Goal: Task Accomplishment & Management: Manage account settings

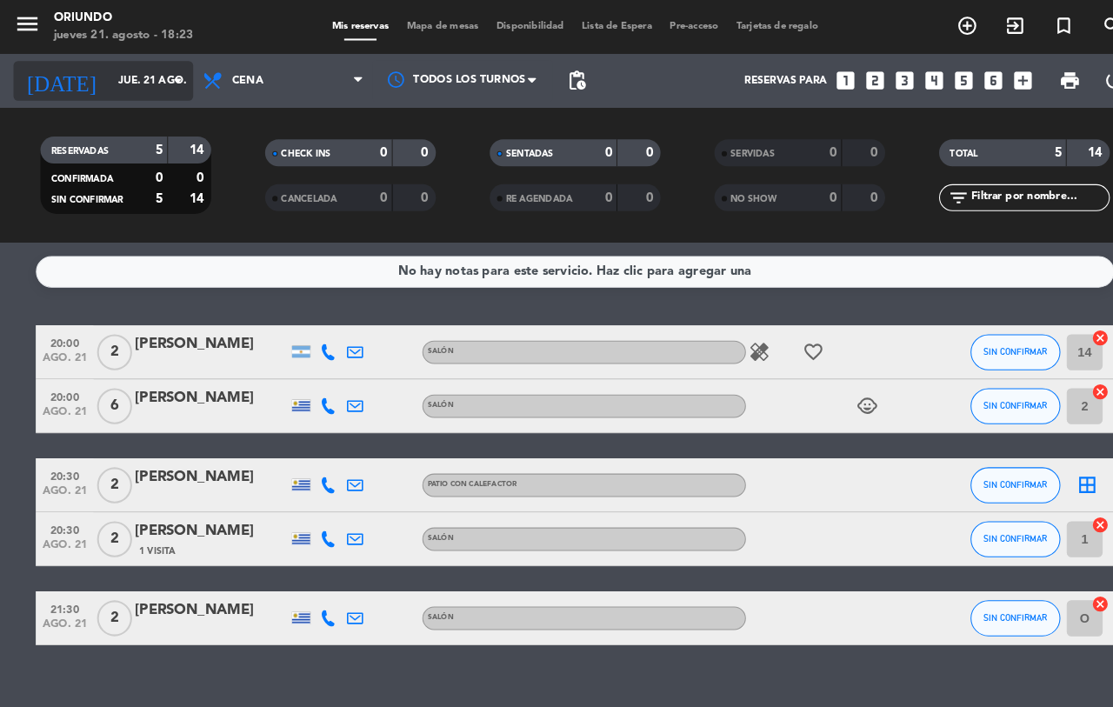
click at [139, 70] on input "jue. 21 ago." at bounding box center [174, 78] width 138 height 30
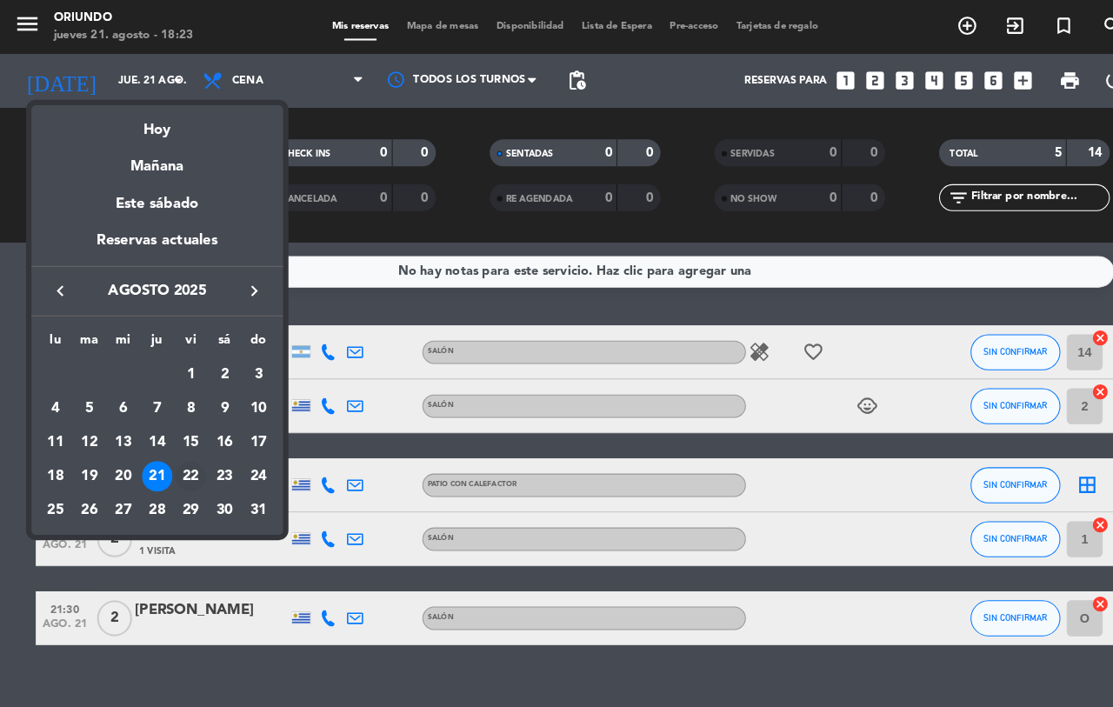
click at [182, 455] on div "22" at bounding box center [185, 461] width 30 height 30
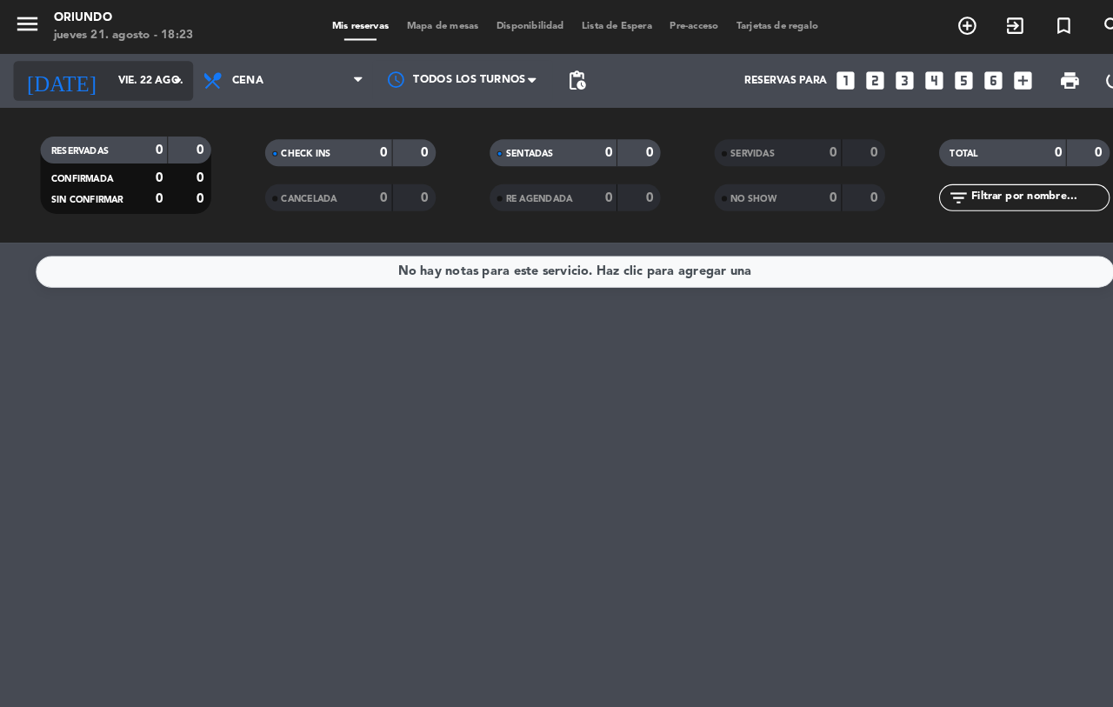
click at [147, 76] on input "vie. 22 ago." at bounding box center [174, 78] width 138 height 30
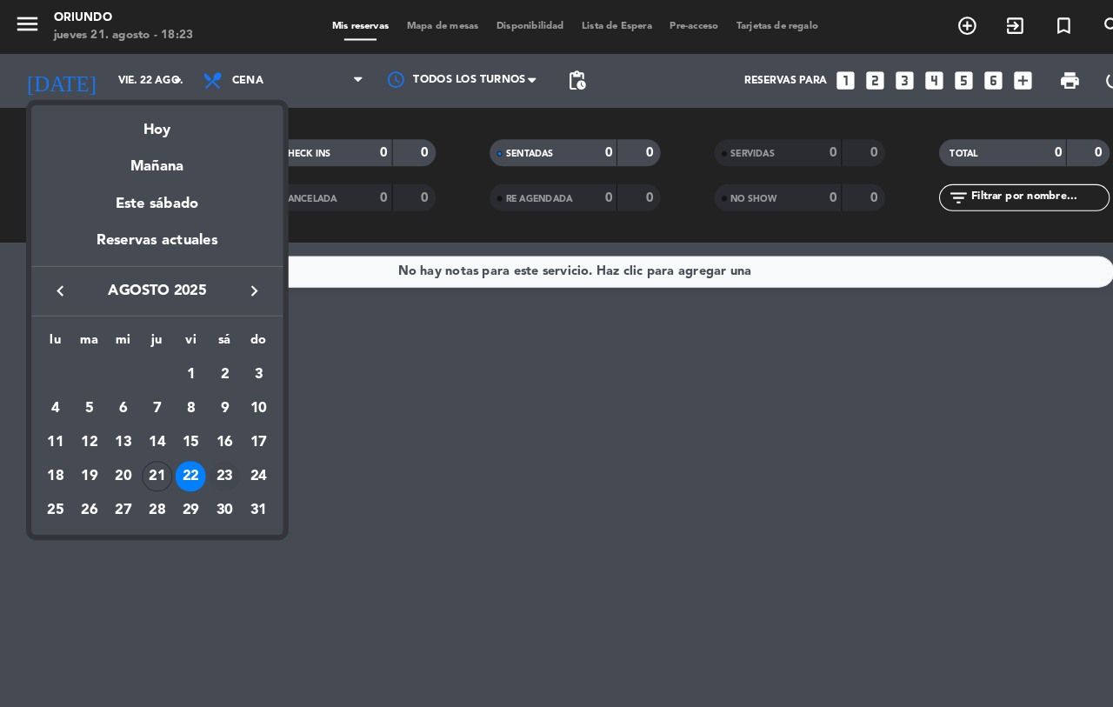
click at [215, 460] on div "23" at bounding box center [218, 461] width 30 height 30
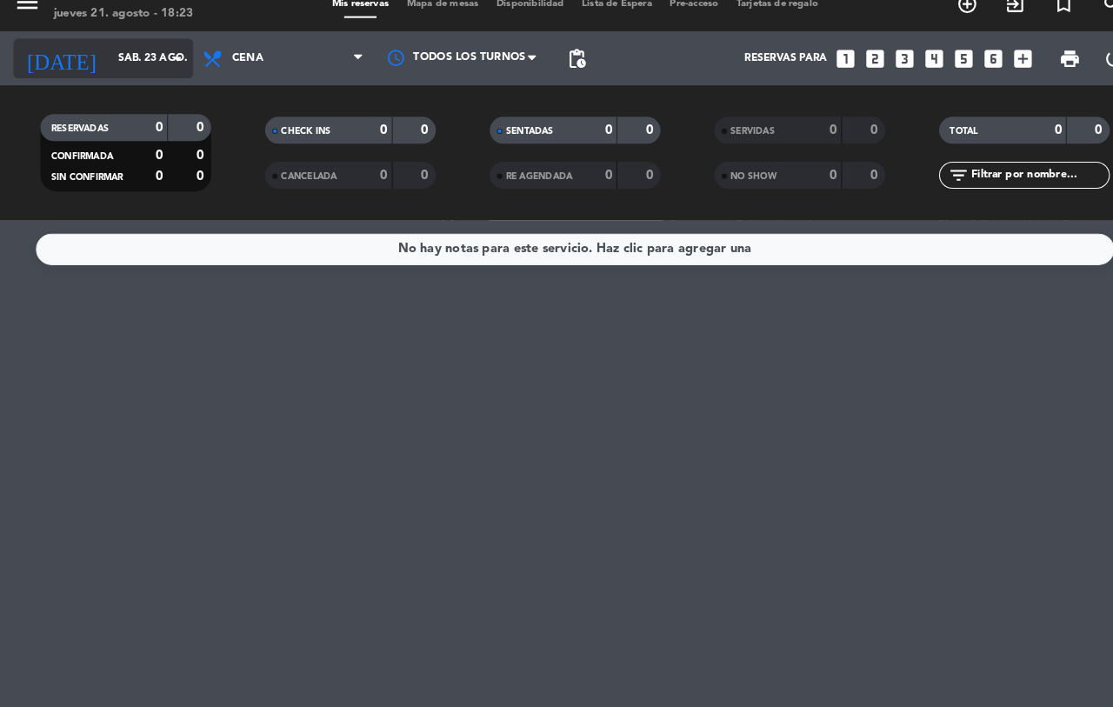
click at [154, 64] on input "sáb. 23 ago." at bounding box center [174, 78] width 138 height 30
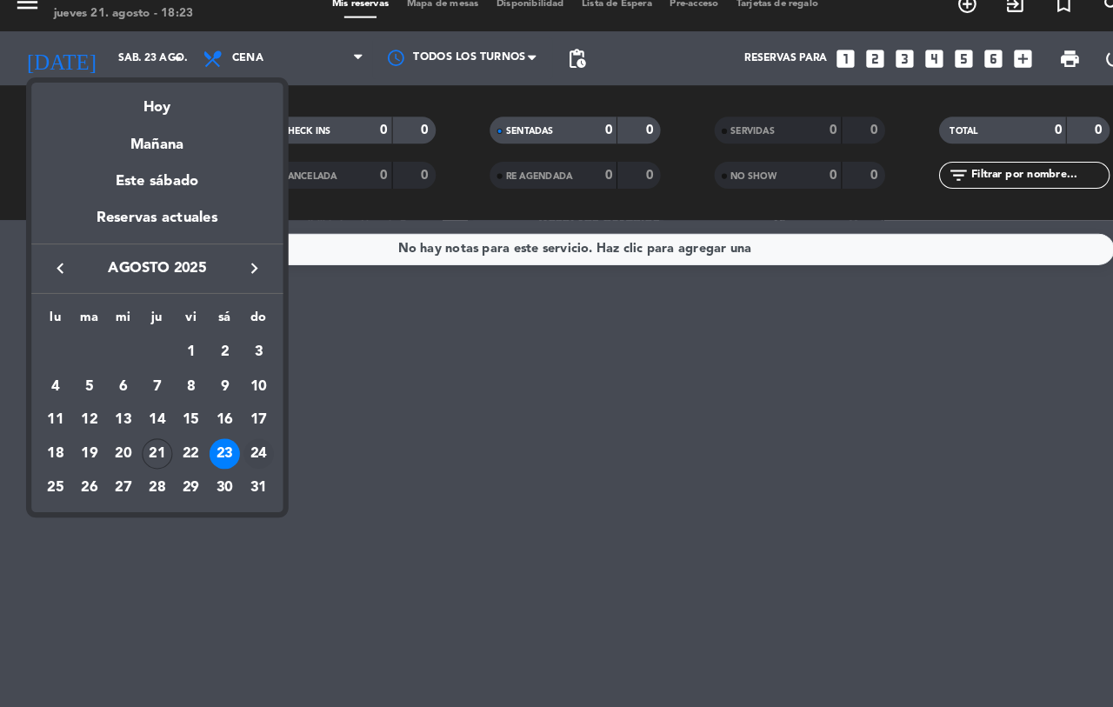
click at [252, 456] on div "24" at bounding box center [251, 461] width 30 height 30
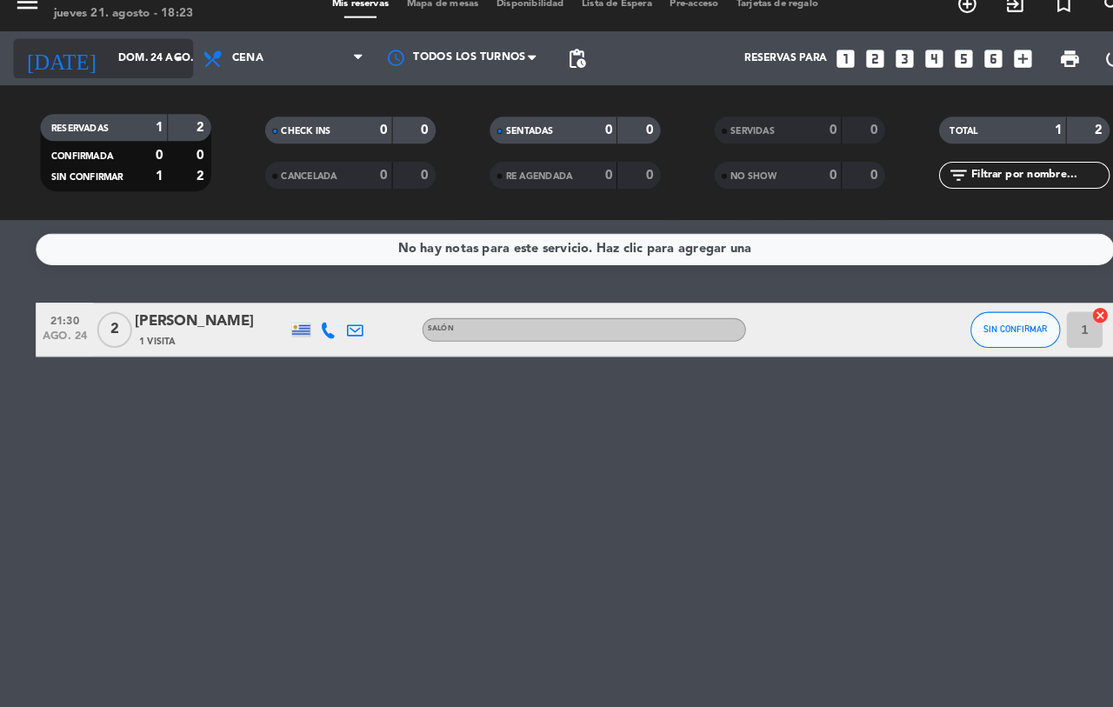
click at [179, 75] on icon "arrow_drop_down" at bounding box center [172, 78] width 21 height 21
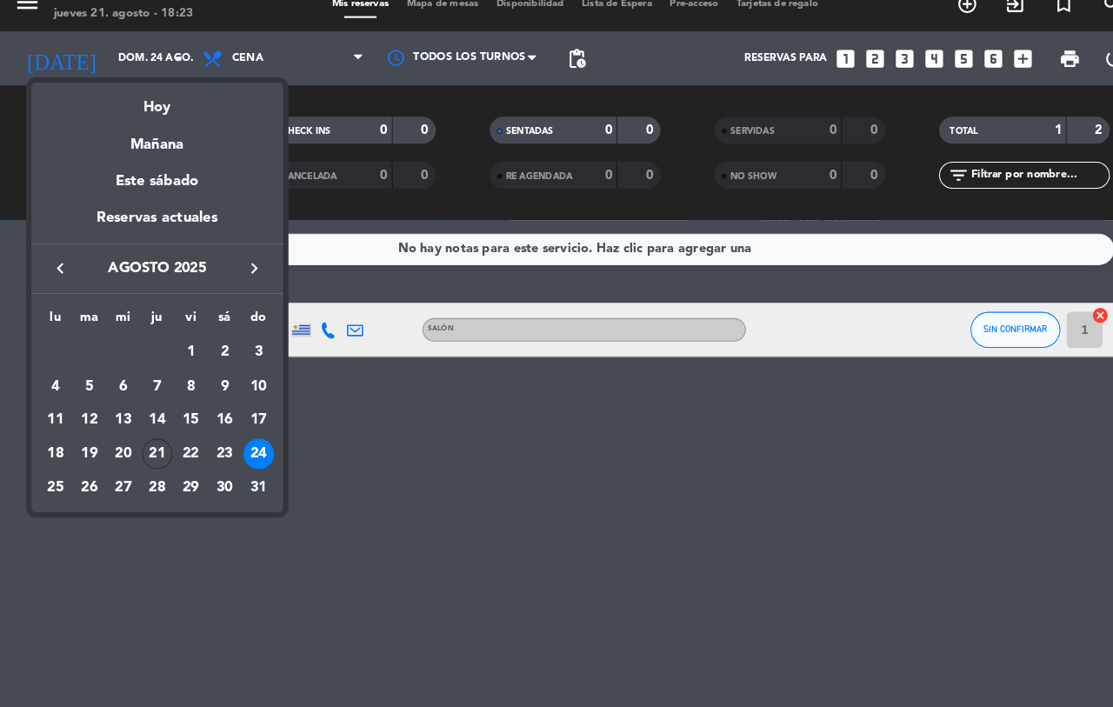
click at [237, 276] on icon "keyboard_arrow_right" at bounding box center [246, 281] width 21 height 21
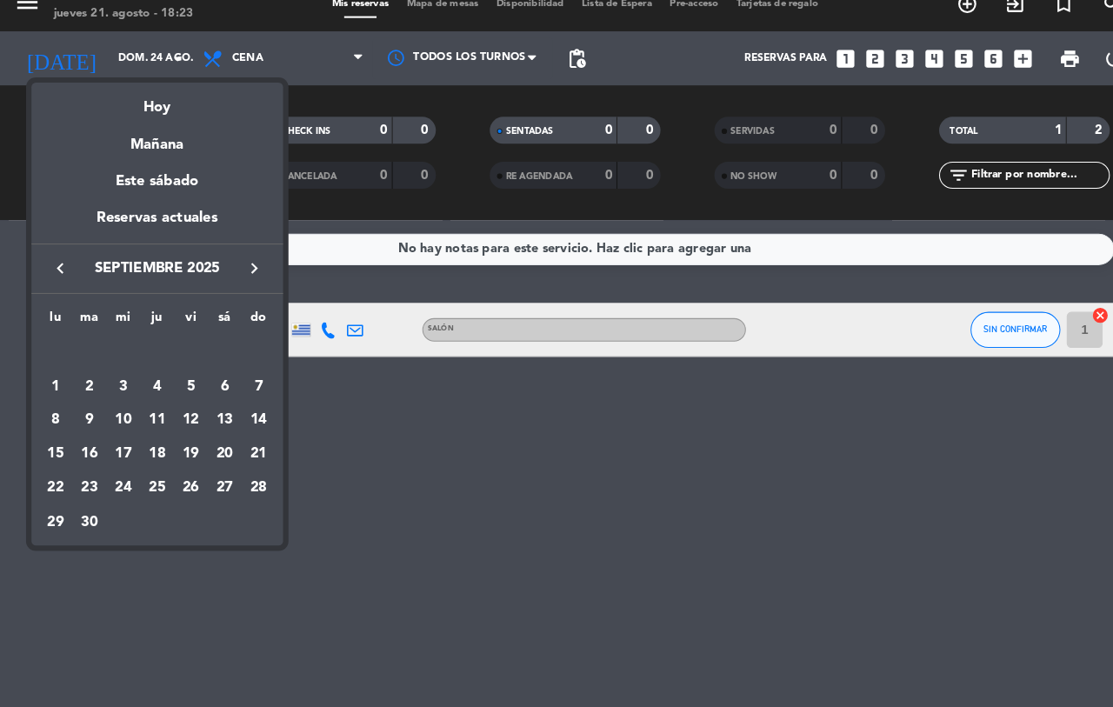
click at [123, 422] on div "10" at bounding box center [119, 429] width 30 height 30
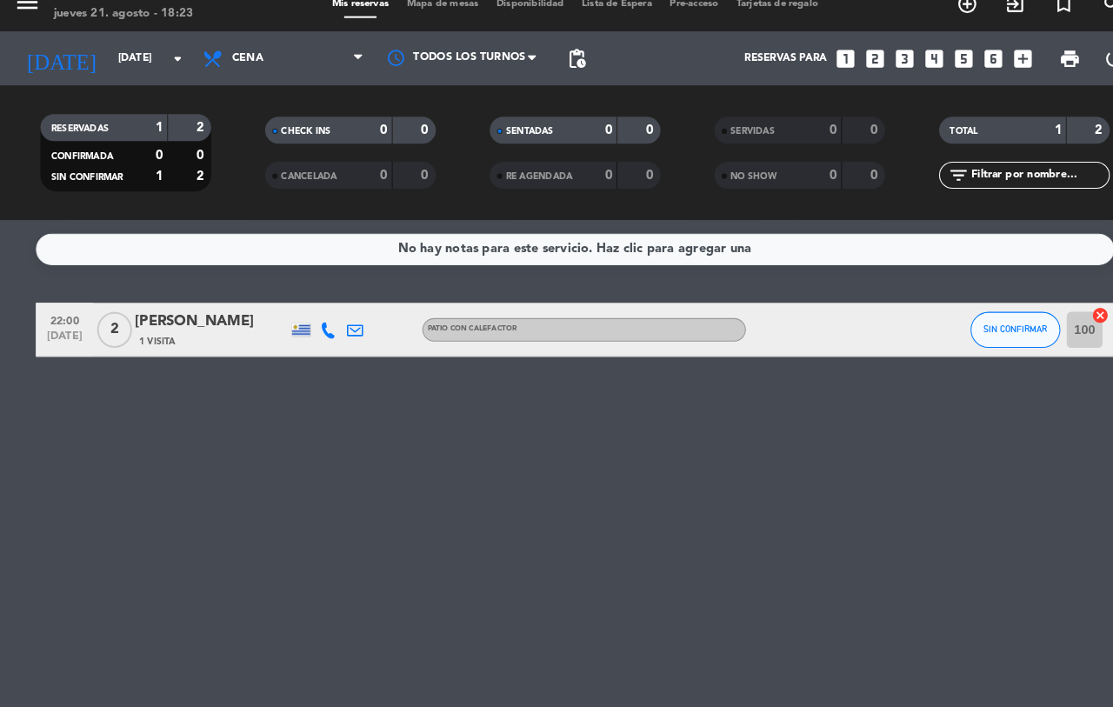
click at [142, 424] on div "No hay notas para este servicio. Haz clic para agregar una 22:00 [DATE] 2 [PERS…" at bounding box center [556, 471] width 1113 height 472
click at [559, 75] on span "pending_actions" at bounding box center [558, 78] width 21 height 21
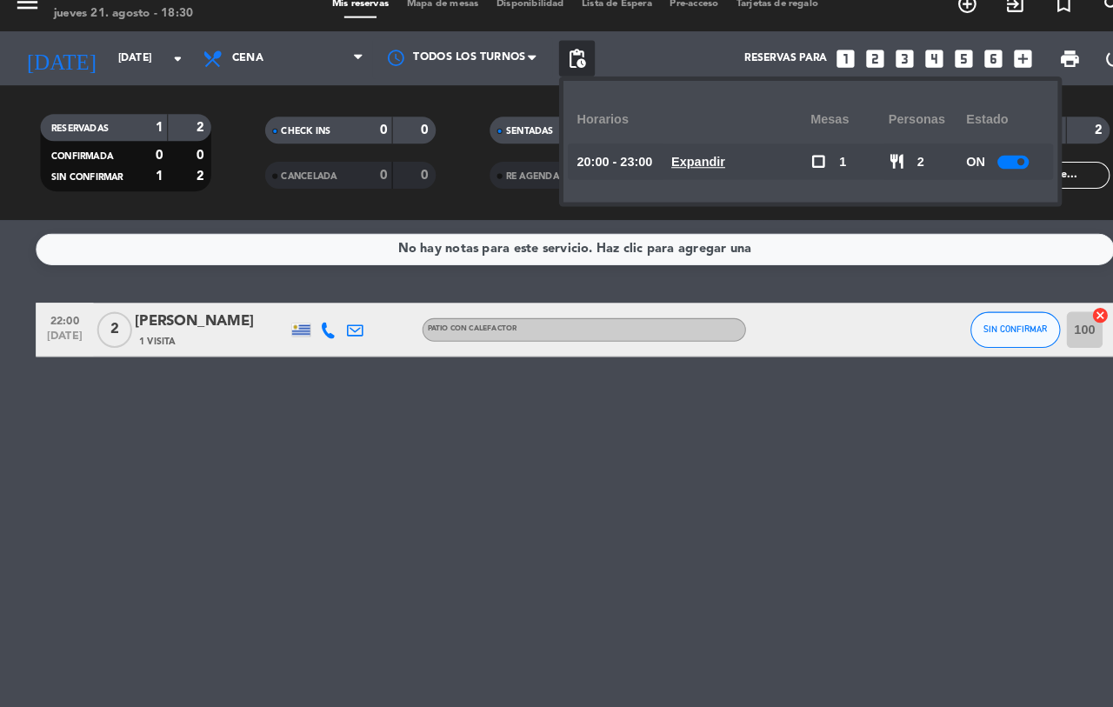
click at [682, 180] on u "Expandir" at bounding box center [675, 178] width 52 height 14
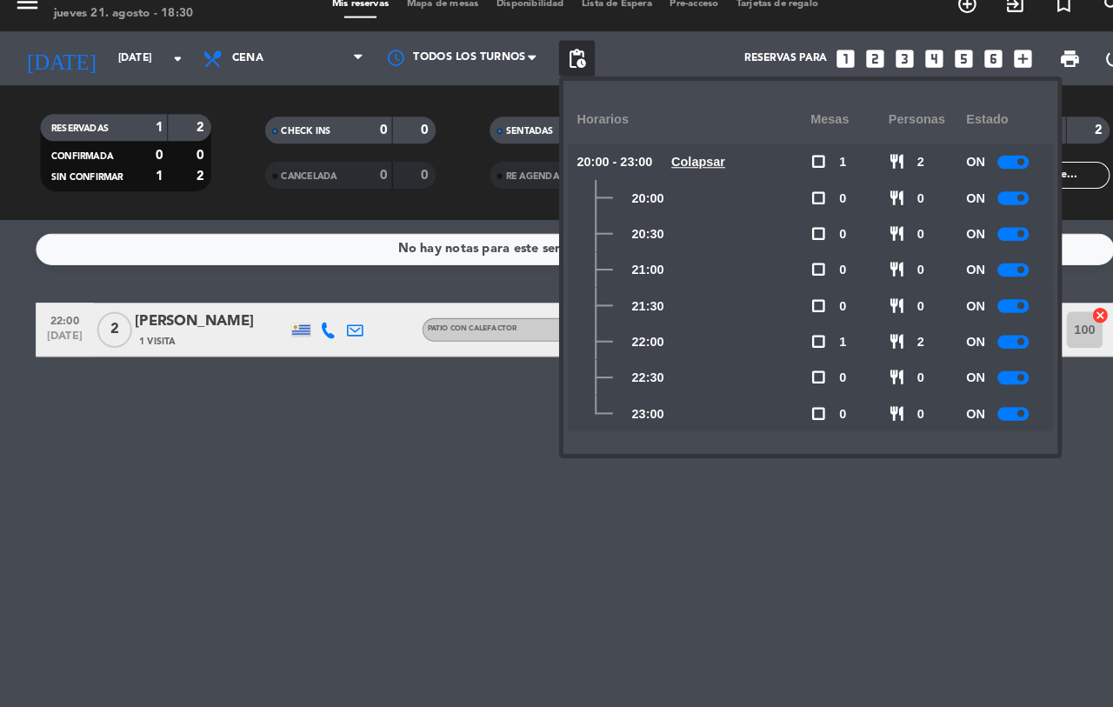
click at [974, 216] on div at bounding box center [980, 213] width 30 height 13
click at [973, 208] on div at bounding box center [986, 213] width 30 height 13
click at [982, 174] on div at bounding box center [980, 178] width 30 height 13
click at [982, 177] on span at bounding box center [978, 178] width 7 height 7
click at [985, 178] on div at bounding box center [986, 178] width 30 height 13
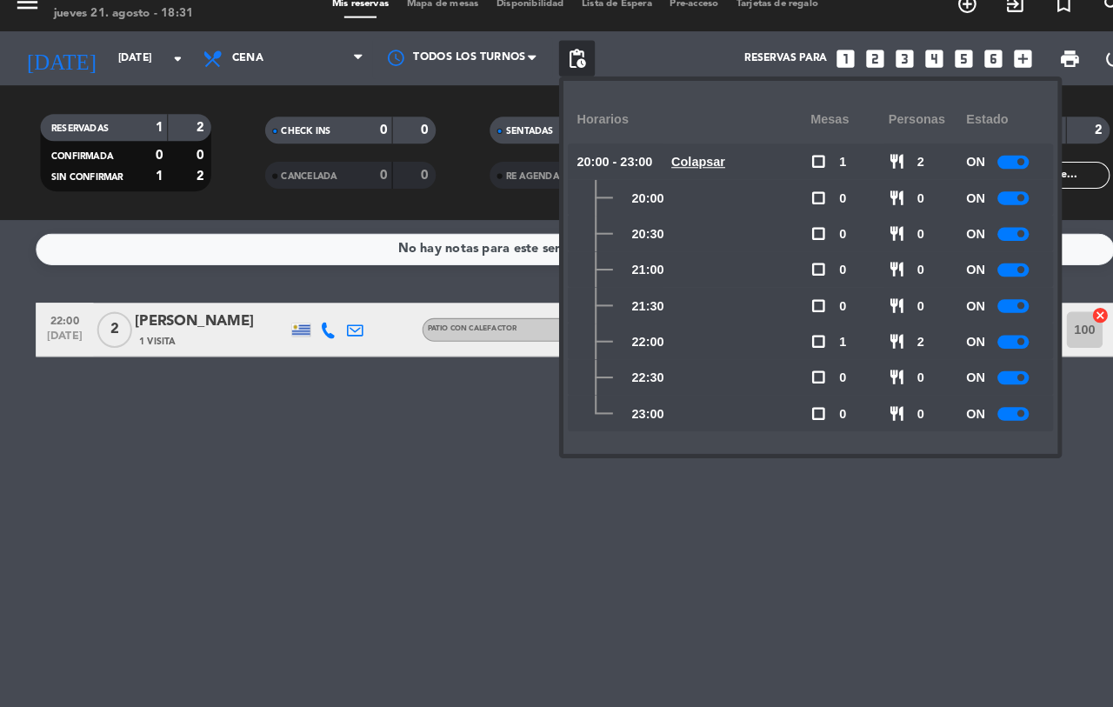
click at [981, 250] on div at bounding box center [980, 248] width 30 height 13
click at [982, 280] on div at bounding box center [980, 282] width 30 height 13
click at [979, 316] on div at bounding box center [980, 317] width 30 height 13
click at [977, 394] on div "ON" at bounding box center [972, 386] width 76 height 35
click at [973, 420] on div at bounding box center [980, 422] width 30 height 13
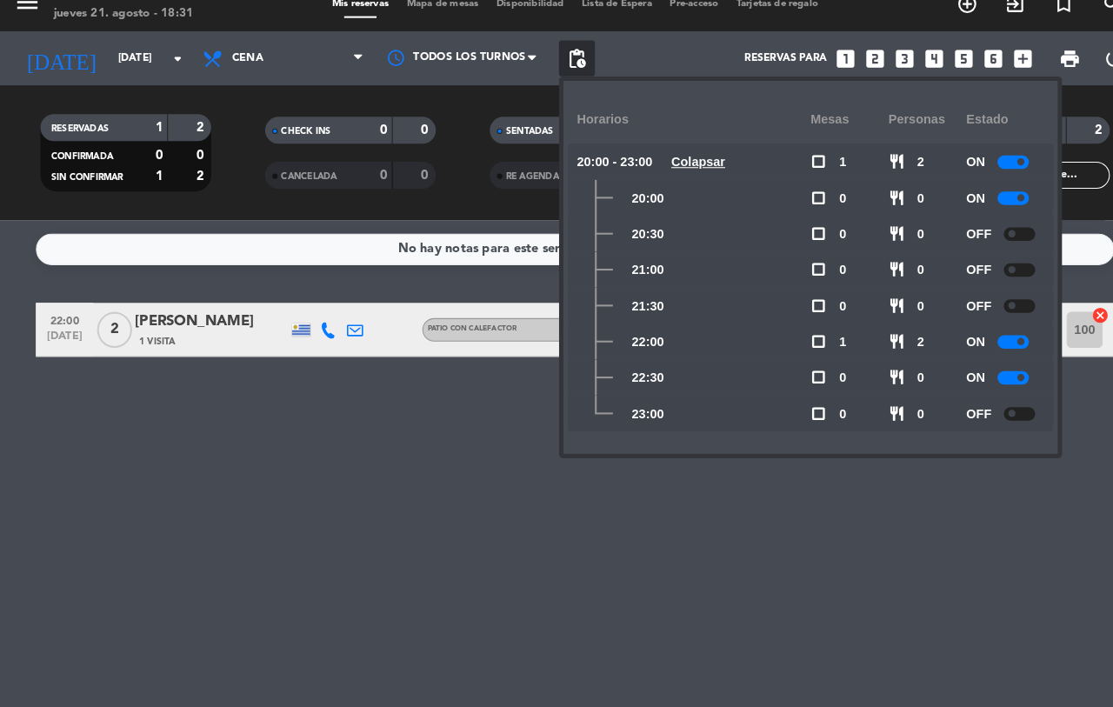
click at [981, 390] on div at bounding box center [980, 387] width 30 height 13
click at [412, 416] on div "No hay notas para este servicio. Haz clic para agregar una 22:00 [DATE] 2 [PERS…" at bounding box center [556, 471] width 1113 height 472
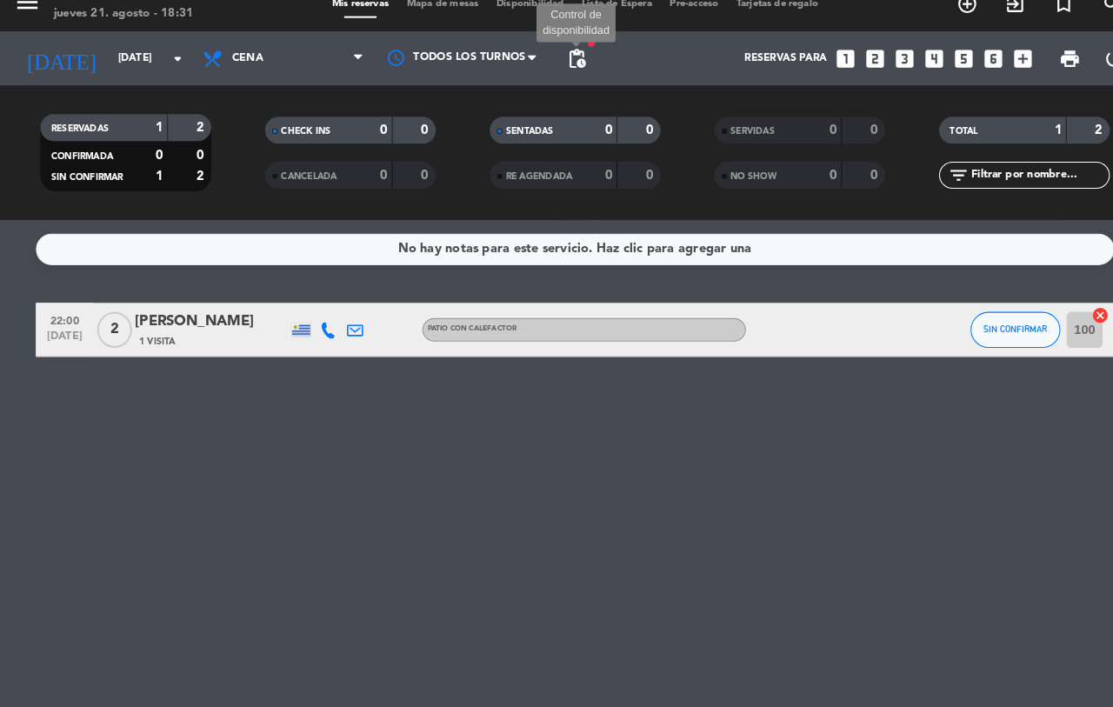
click at [554, 73] on span "pending_actions" at bounding box center [558, 78] width 21 height 21
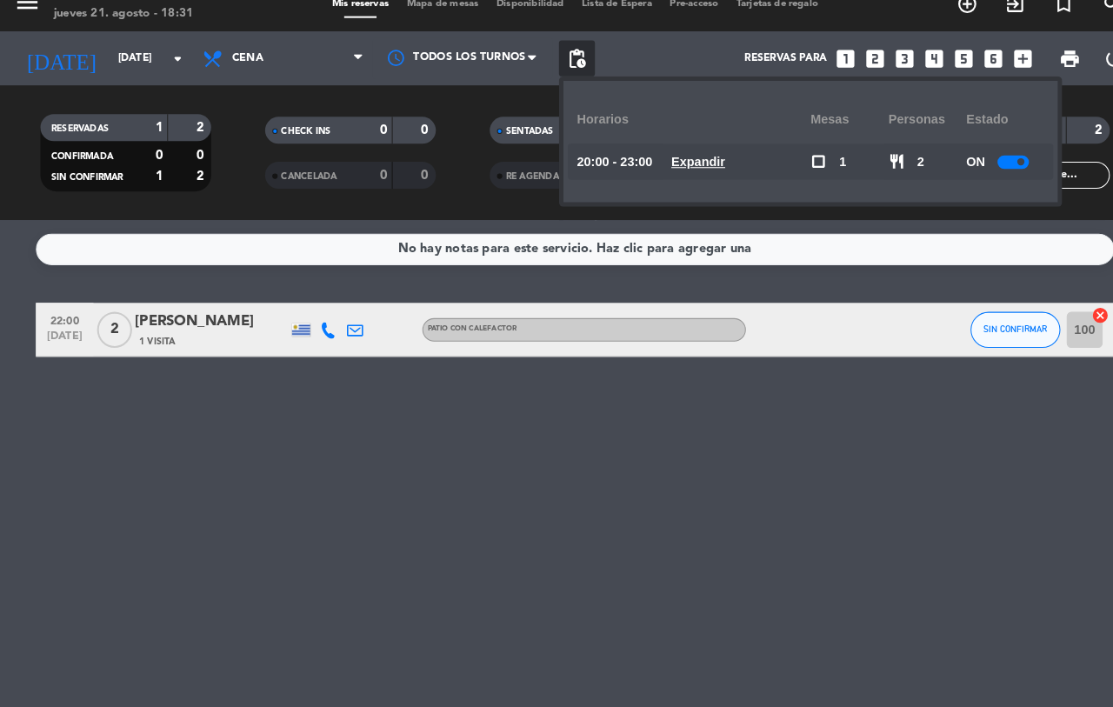
click at [683, 171] on u "Expandir" at bounding box center [675, 178] width 52 height 14
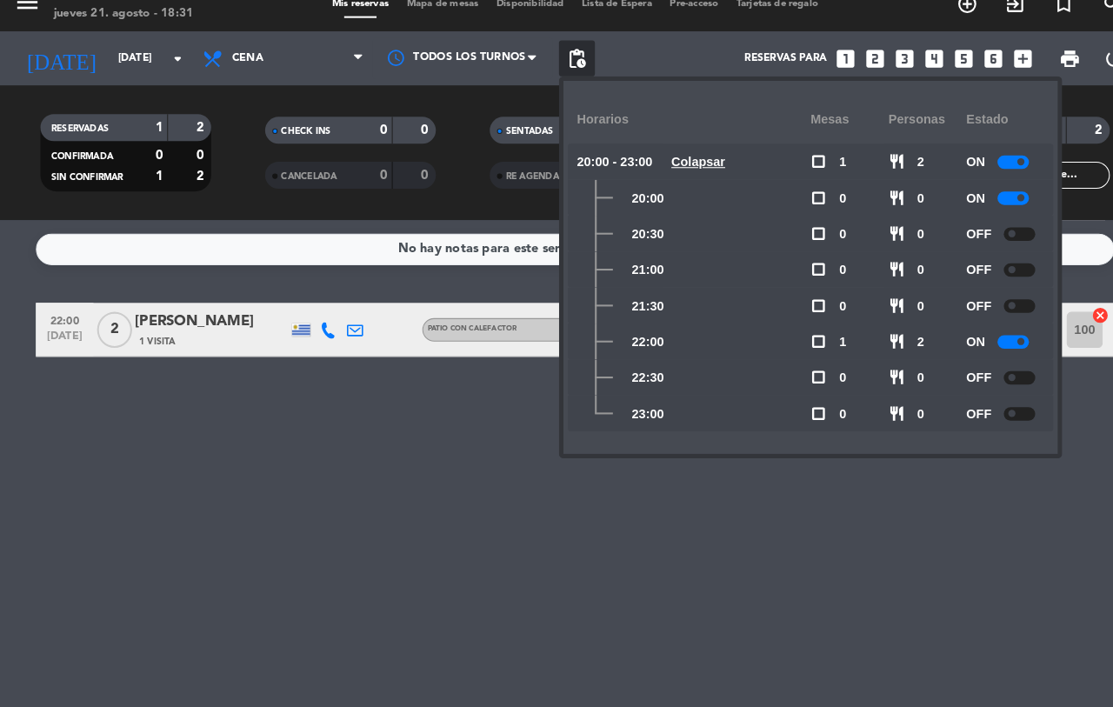
click at [686, 171] on u "Colapsar" at bounding box center [675, 178] width 52 height 14
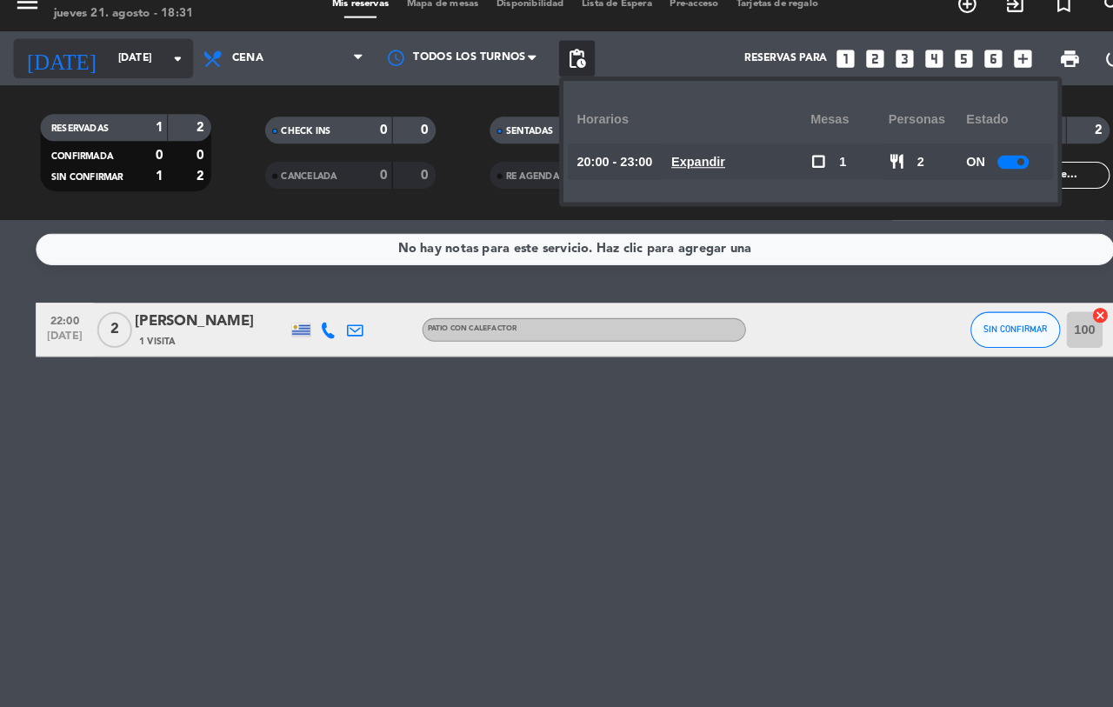
click at [130, 72] on input "[DATE]" at bounding box center [174, 78] width 138 height 30
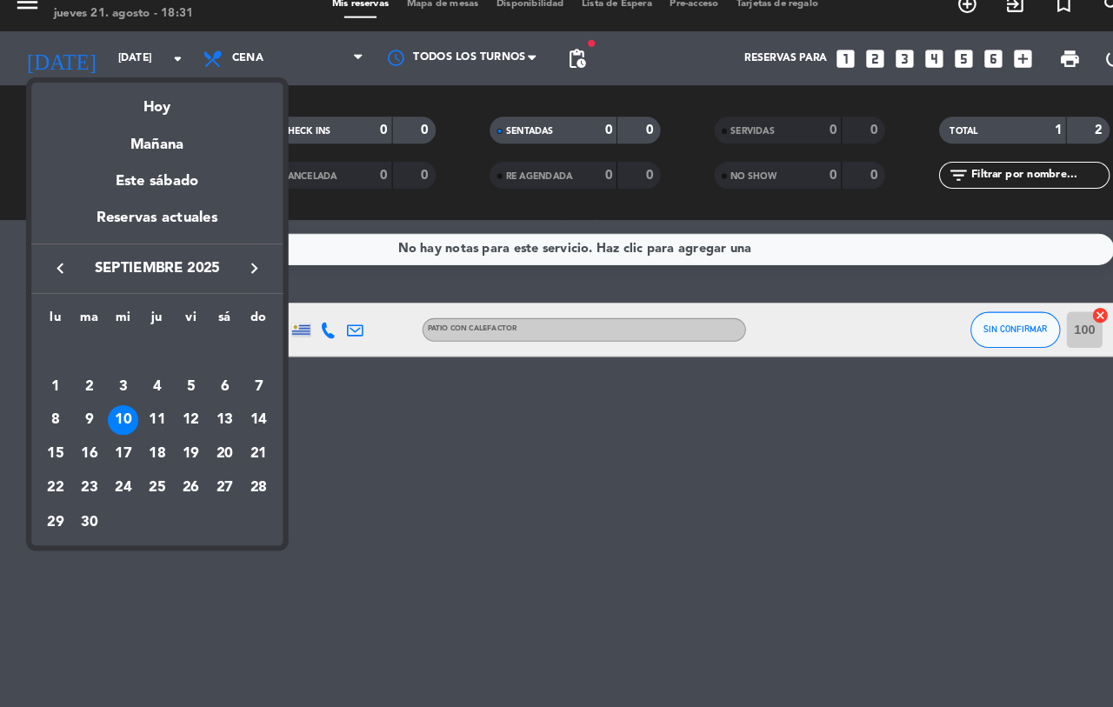
click at [54, 279] on icon "keyboard_arrow_left" at bounding box center [58, 281] width 21 height 21
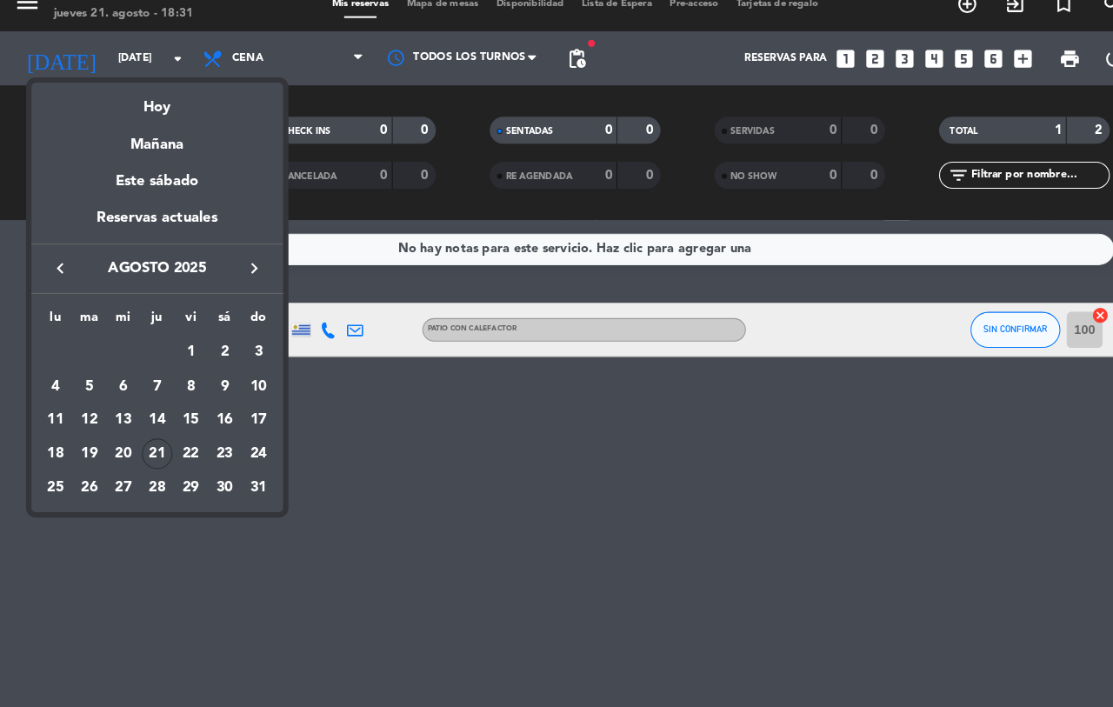
click at [150, 457] on div "21" at bounding box center [152, 461] width 30 height 30
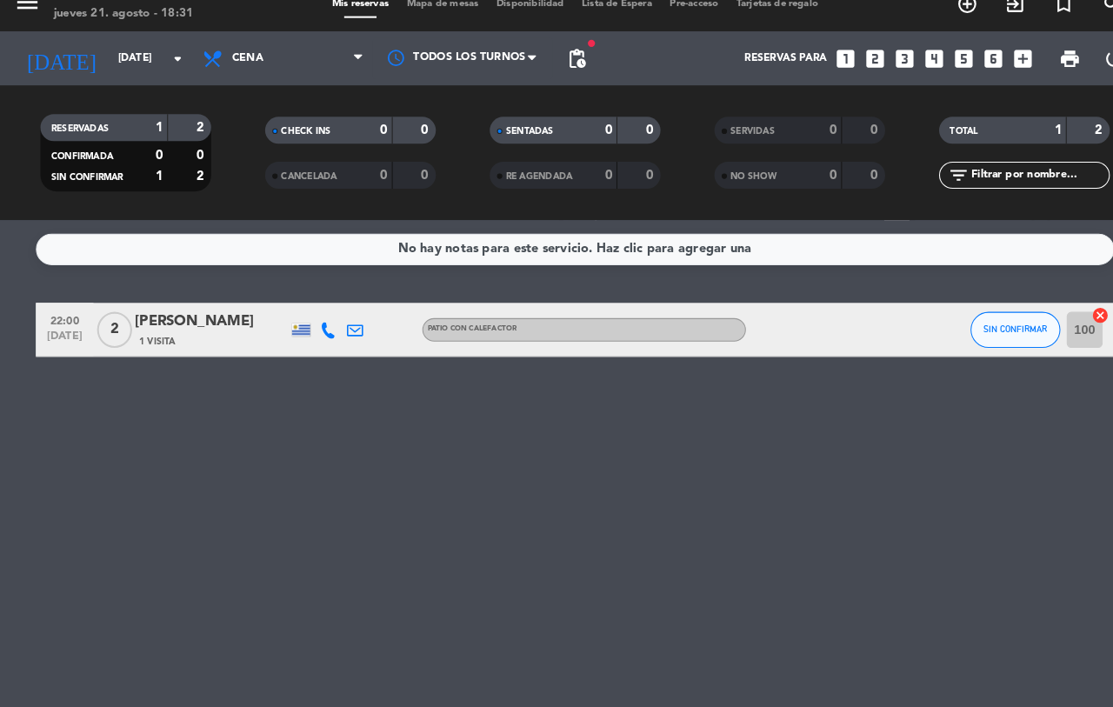
type input "jue. 21 ago."
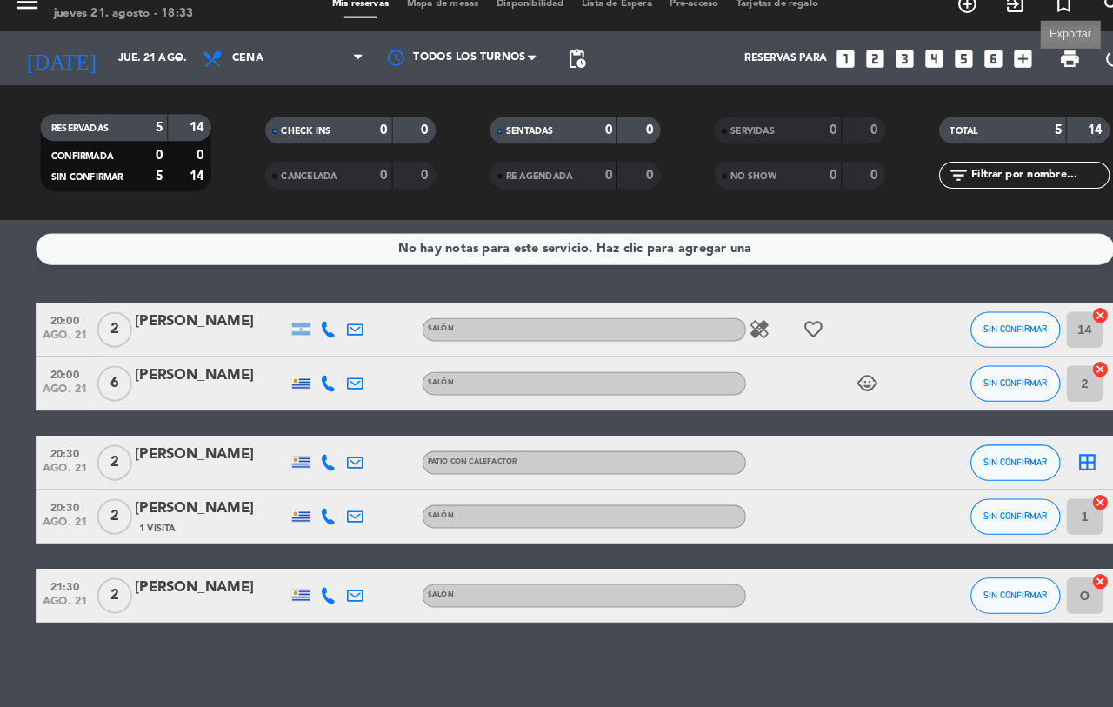
click at [1032, 76] on span "print" at bounding box center [1034, 78] width 21 height 21
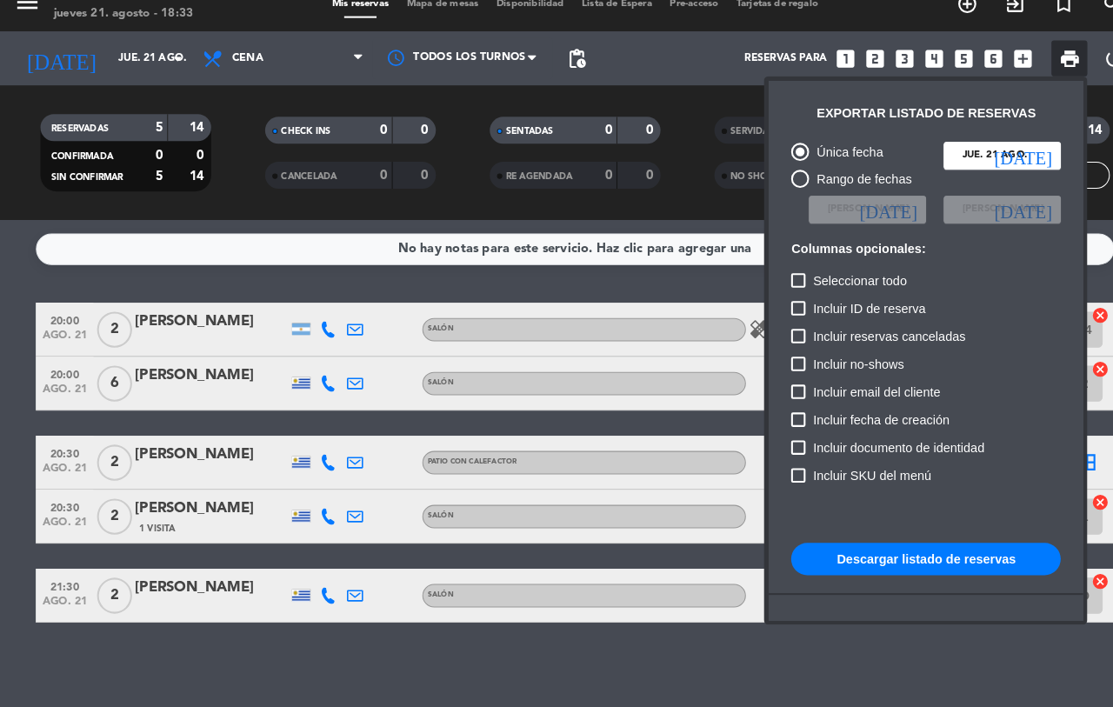
click at [886, 562] on button "Descargar listado de reservas" at bounding box center [895, 562] width 261 height 31
click at [0, 345] on div at bounding box center [556, 353] width 1113 height 707
